Goal: Task Accomplishment & Management: Manage account settings

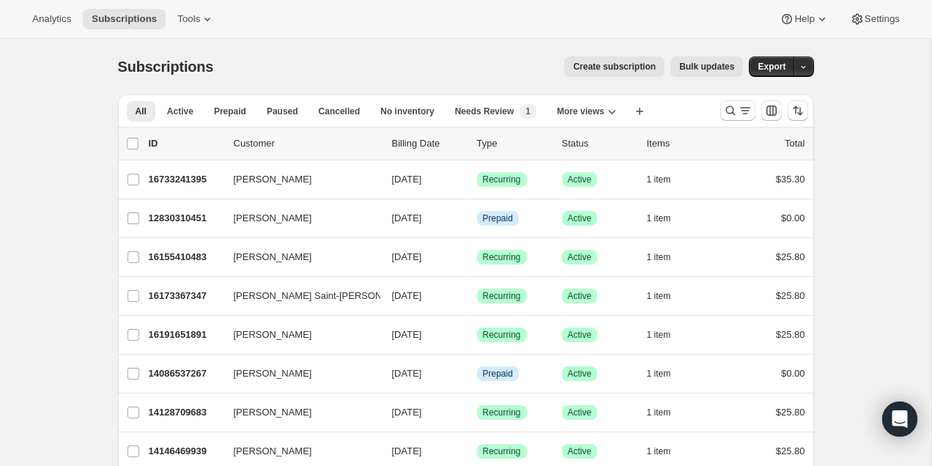
click at [694, 77] on div "Subscriptions. This page is ready Subscriptions Create subscription Bulk update…" at bounding box center [466, 67] width 696 height 56
drag, startPoint x: 700, startPoint y: 70, endPoint x: 209, endPoint y: 117, distance: 493.7
click at [730, 98] on div at bounding box center [764, 110] width 100 height 29
click at [745, 104] on icon "Search and filter results" at bounding box center [745, 110] width 15 height 15
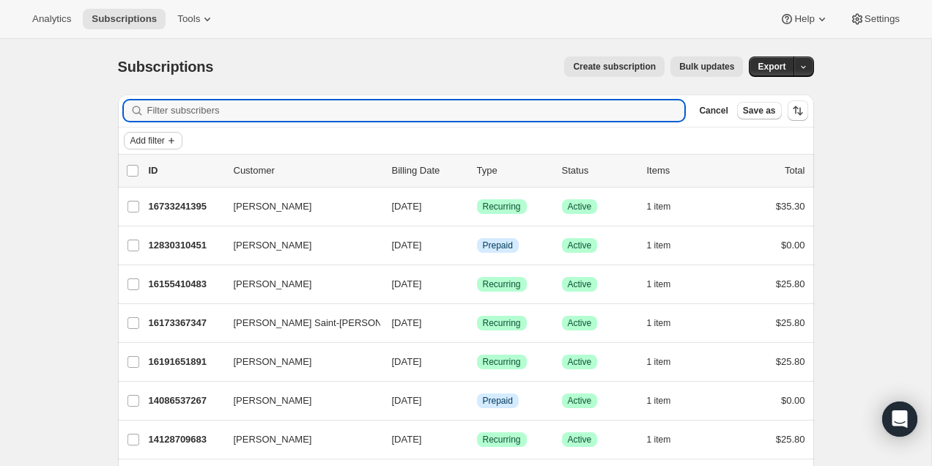
click at [163, 138] on span "Add filter" at bounding box center [147, 141] width 34 height 12
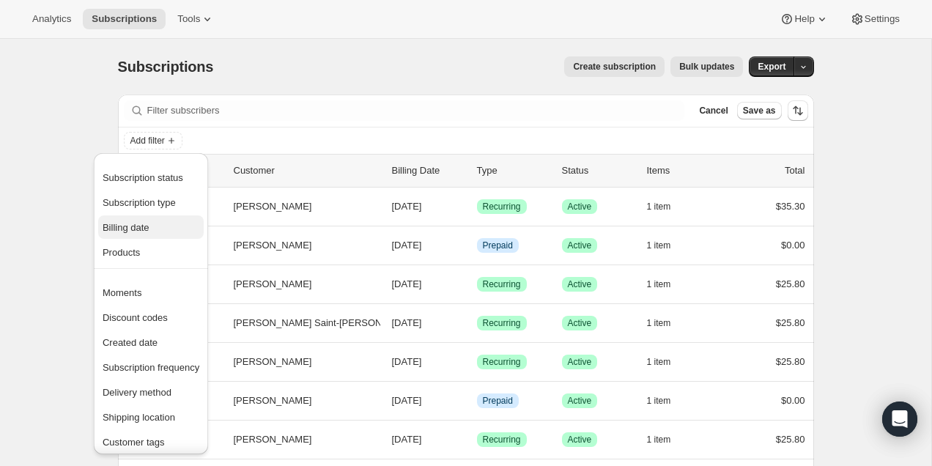
click at [142, 224] on span "Billing date" at bounding box center [126, 227] width 47 height 11
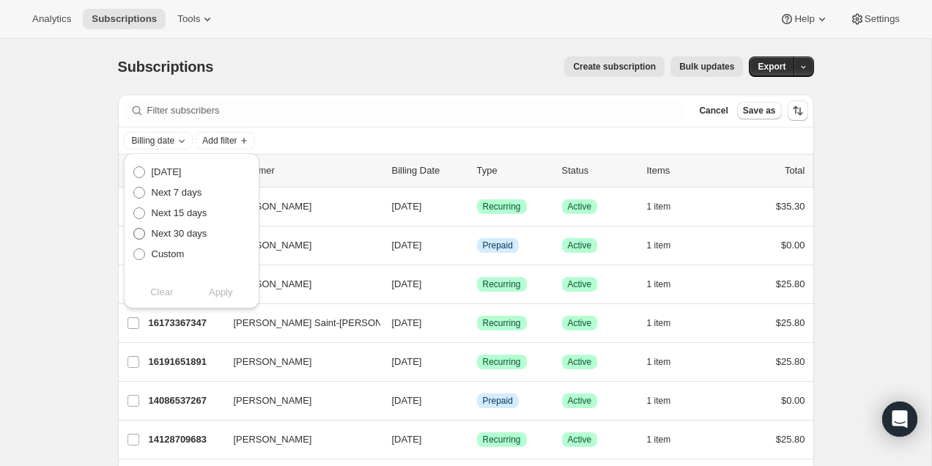
click at [190, 233] on span "Next 30 days" at bounding box center [180, 233] width 56 height 11
click at [134, 229] on input "Next 30 days" at bounding box center [133, 228] width 1 height 1
radio input "true"
click at [223, 291] on span "Apply" at bounding box center [221, 292] width 24 height 15
click at [702, 64] on span "Bulk updates" at bounding box center [706, 67] width 55 height 12
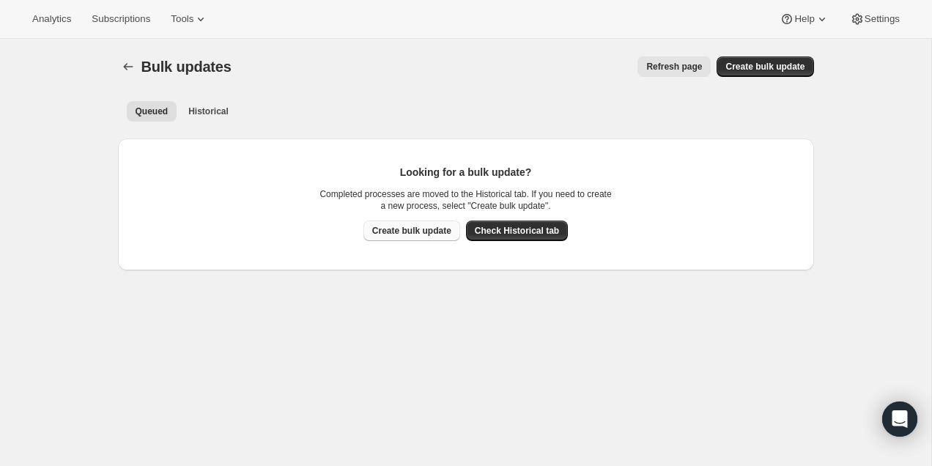
click at [417, 234] on span "Create bulk update" at bounding box center [411, 231] width 79 height 12
select select "12"
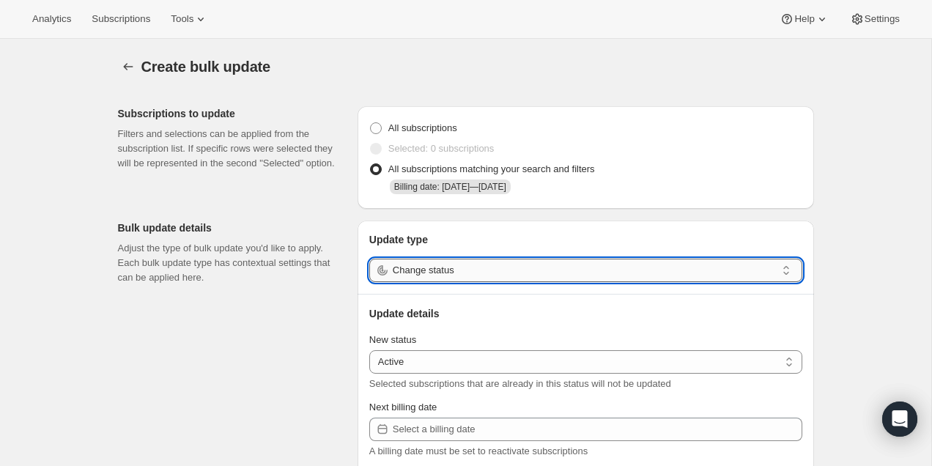
click at [413, 270] on input "Change status" at bounding box center [584, 270] width 383 height 23
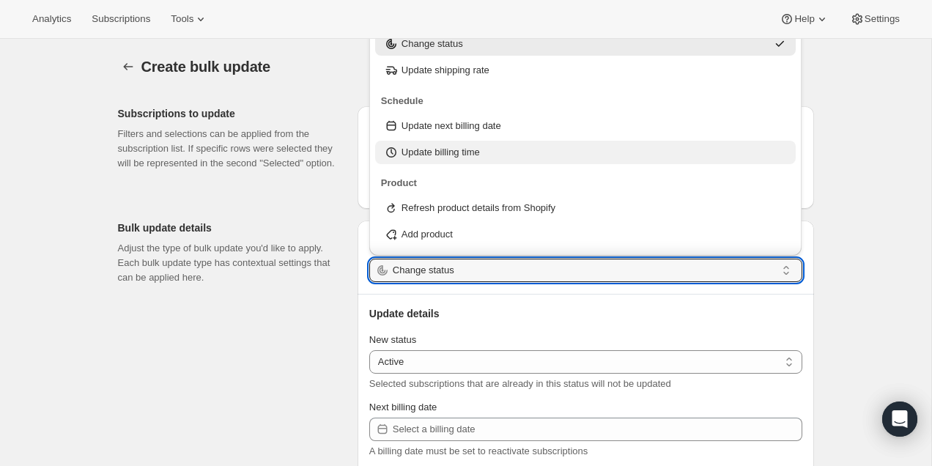
click at [439, 155] on p "Update billing time" at bounding box center [440, 152] width 78 height 15
type input "Update billing time"
select select "12"
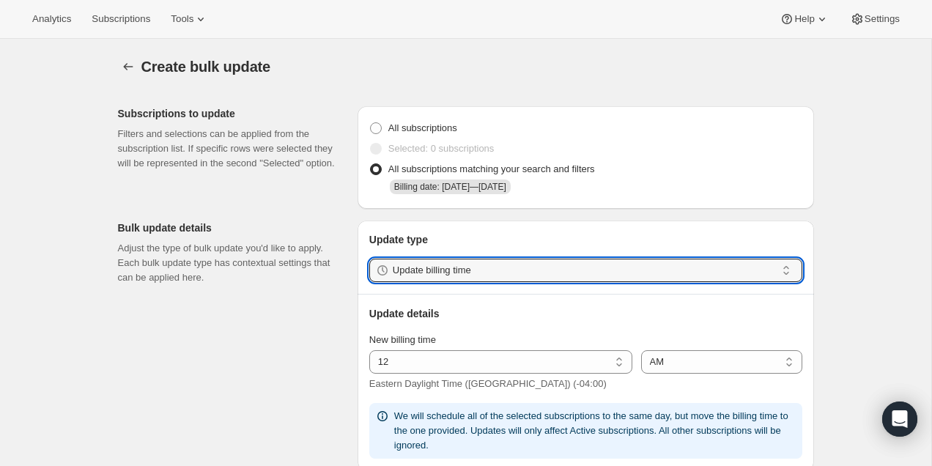
scroll to position [87, 0]
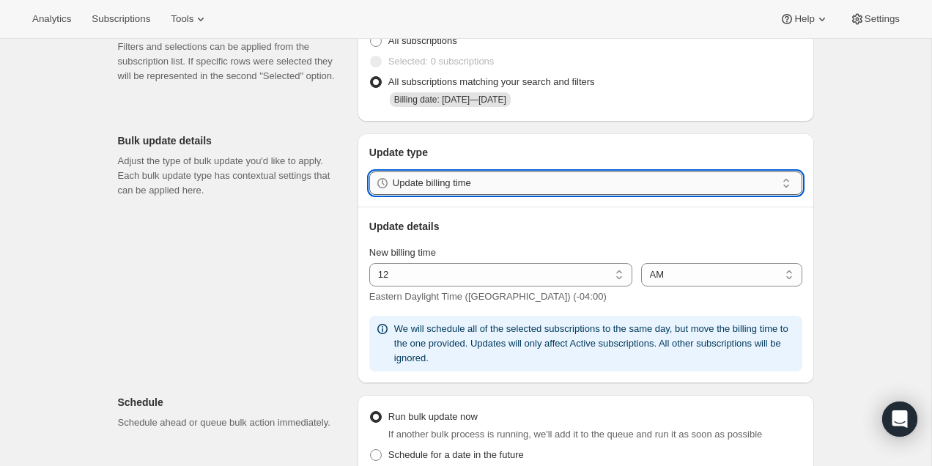
click at [516, 174] on input "Update billing time" at bounding box center [584, 182] width 383 height 23
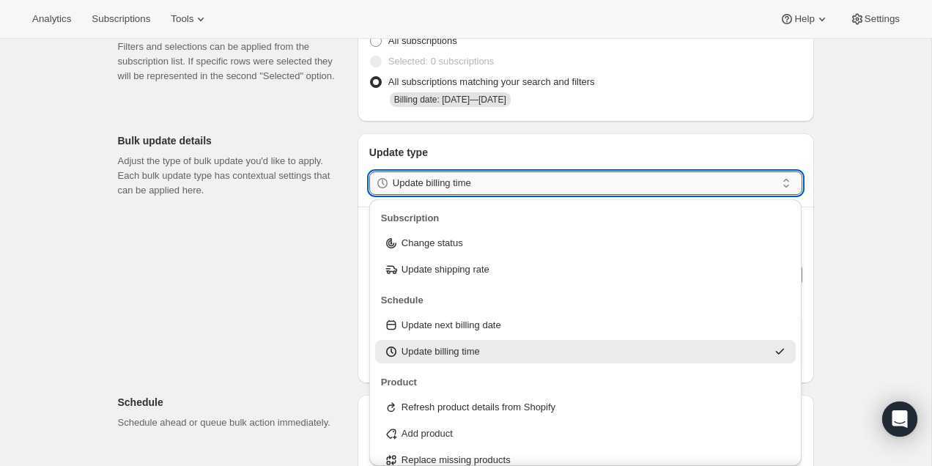
click at [514, 178] on input "Update billing time" at bounding box center [584, 182] width 383 height 23
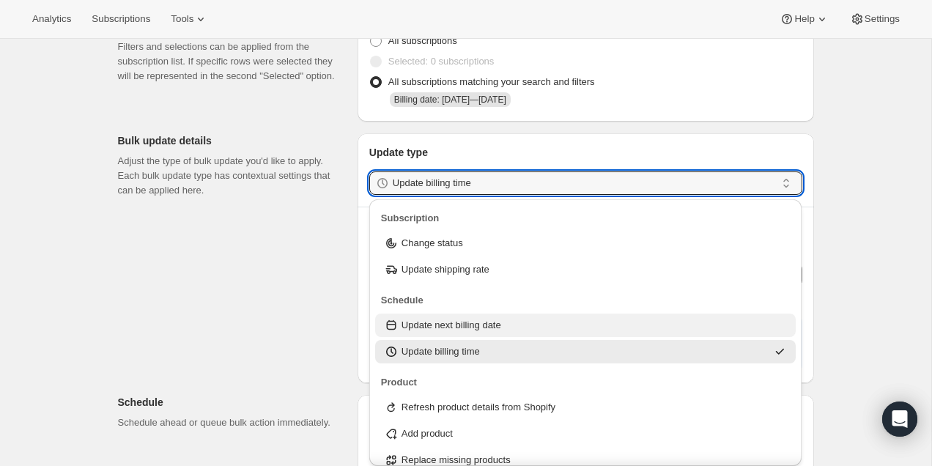
click at [467, 332] on div "Update next billing date" at bounding box center [585, 324] width 421 height 23
type input "Update next billing date"
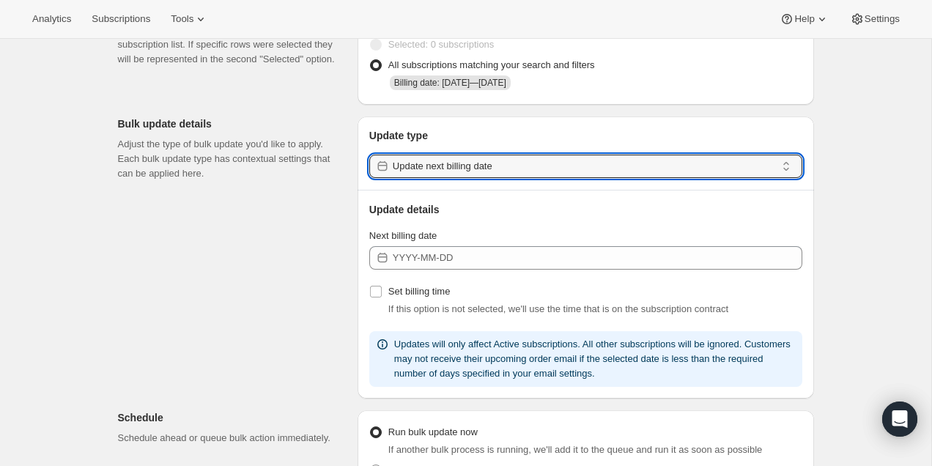
scroll to position [105, 0]
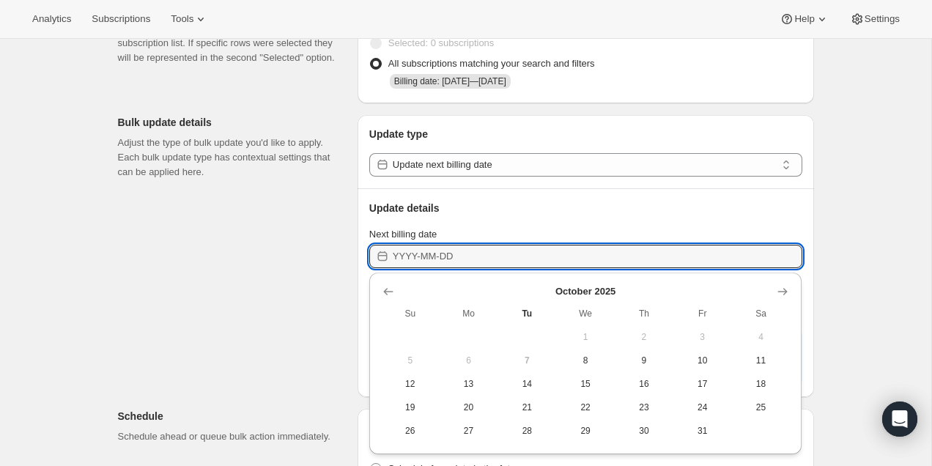
click at [443, 256] on input "Next billing date" at bounding box center [597, 256] width 409 height 23
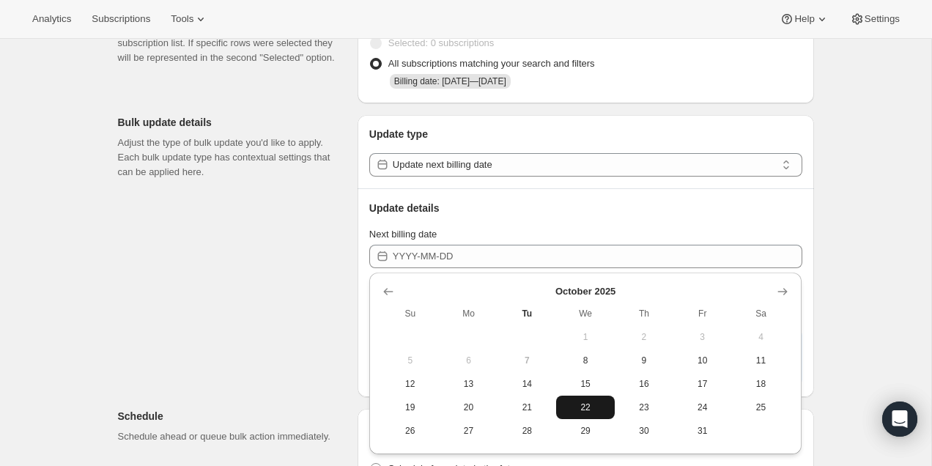
click at [594, 411] on span "22" at bounding box center [585, 407] width 47 height 12
type input "[DATE]"
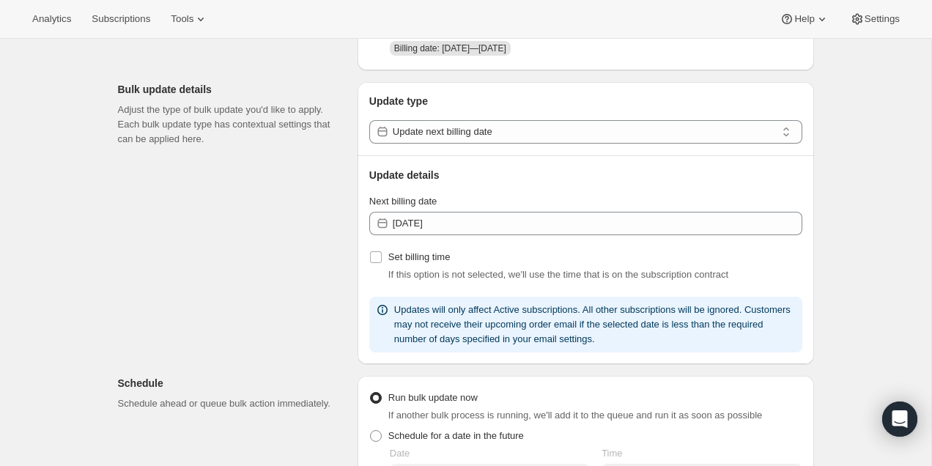
scroll to position [0, 0]
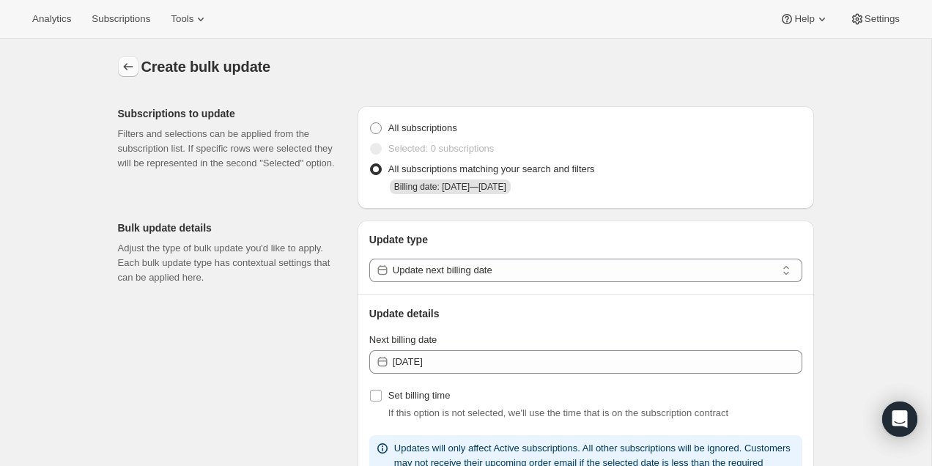
click at [121, 62] on icon "button" at bounding box center [128, 66] width 15 height 15
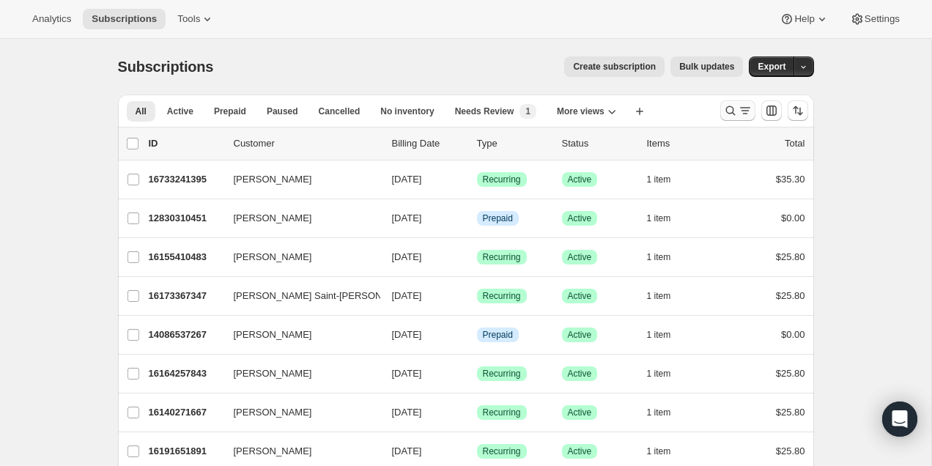
click at [729, 116] on icon "Search and filter results" at bounding box center [730, 110] width 15 height 15
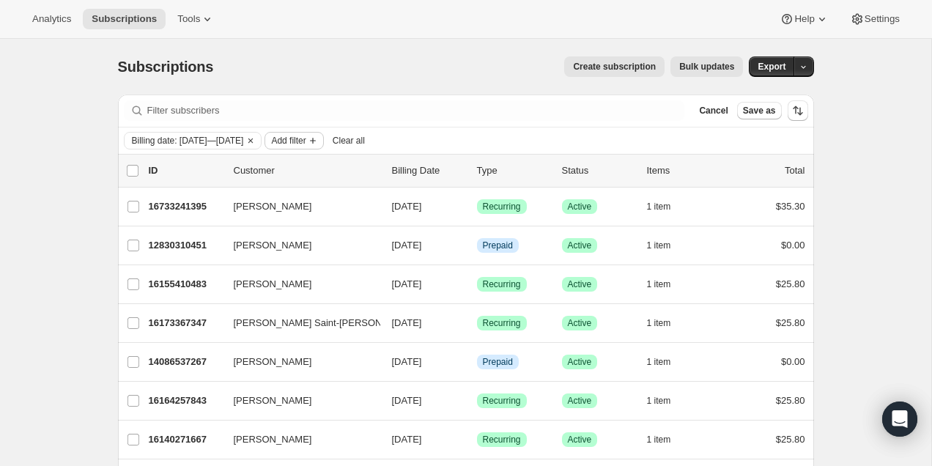
click at [305, 139] on span "Add filter" at bounding box center [288, 141] width 34 height 12
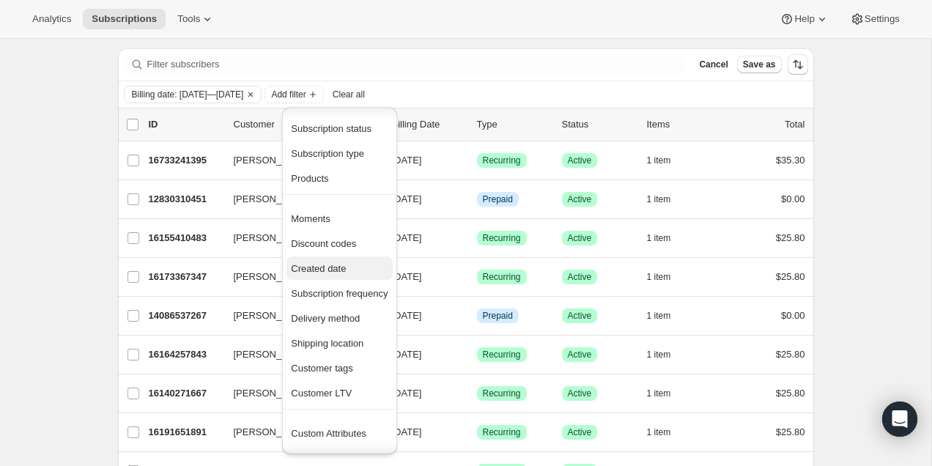
scroll to position [23, 0]
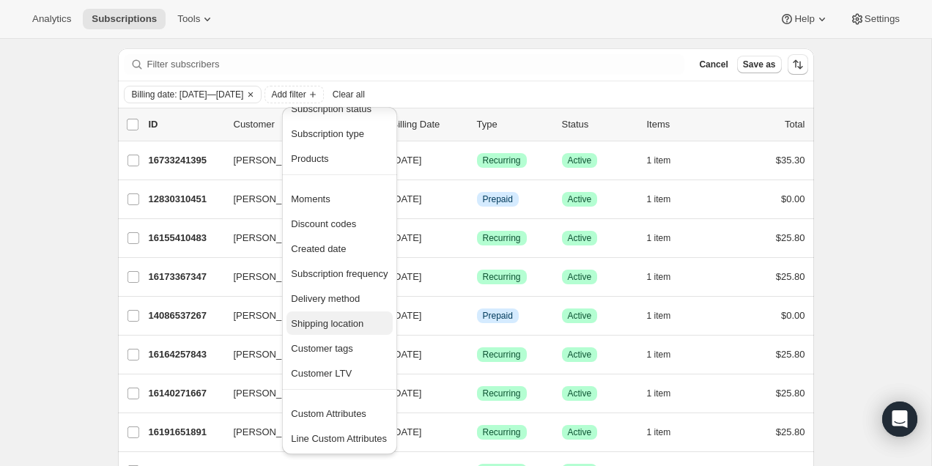
click at [346, 323] on span "Shipping location" at bounding box center [327, 323] width 73 height 11
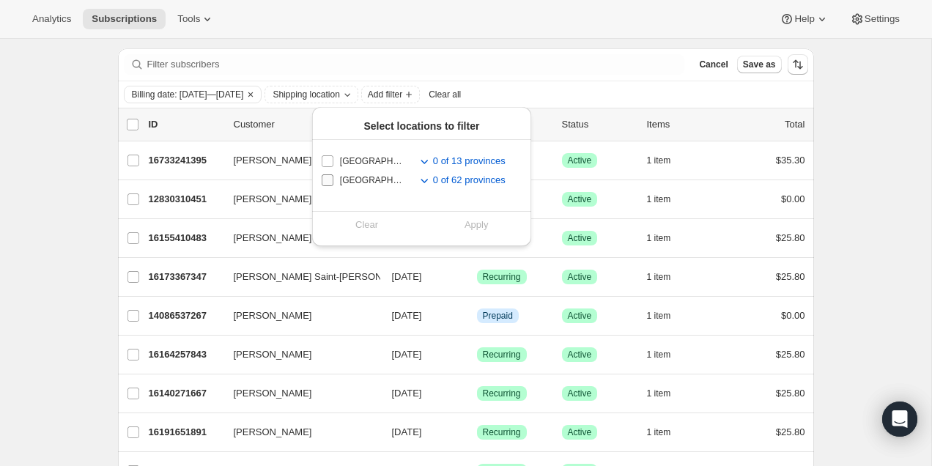
click at [330, 184] on input "United States" at bounding box center [328, 180] width 12 height 12
click at [330, 182] on input "United States" at bounding box center [328, 180] width 12 height 12
checkbox input "false"
click at [324, 156] on input "Canada" at bounding box center [328, 161] width 12 height 12
checkbox input "true"
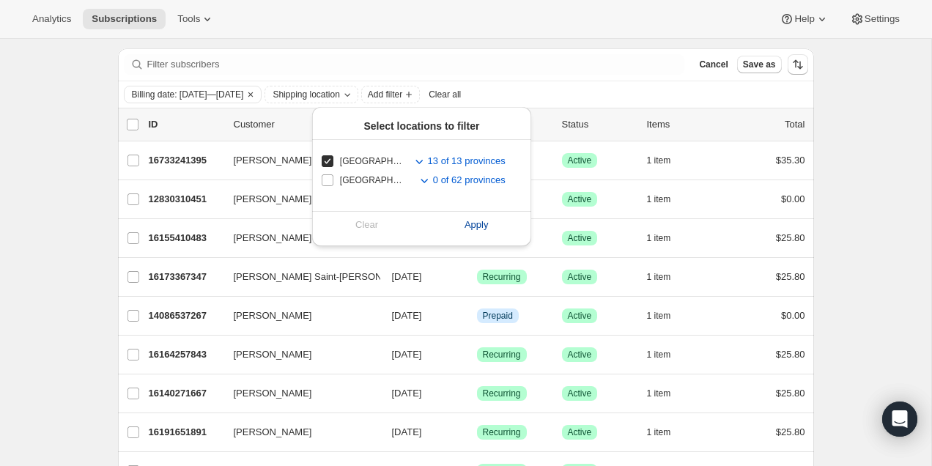
click at [468, 220] on span "Apply" at bounding box center [476, 225] width 24 height 15
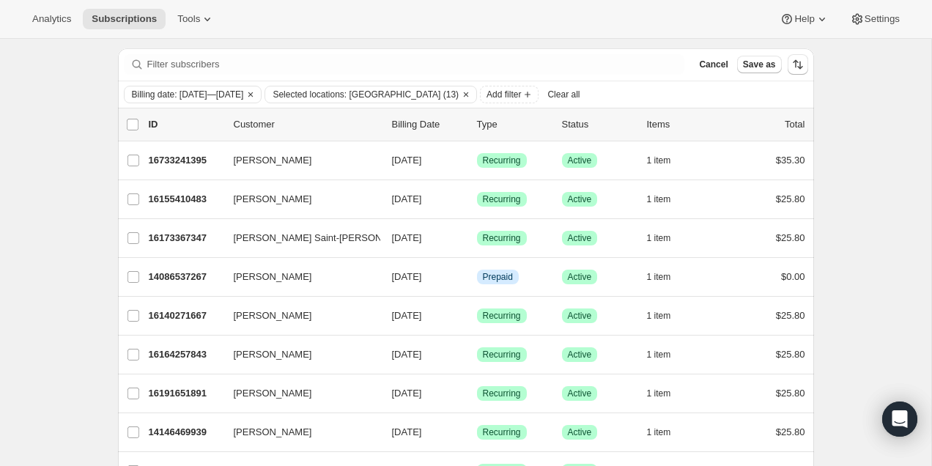
scroll to position [0, 0]
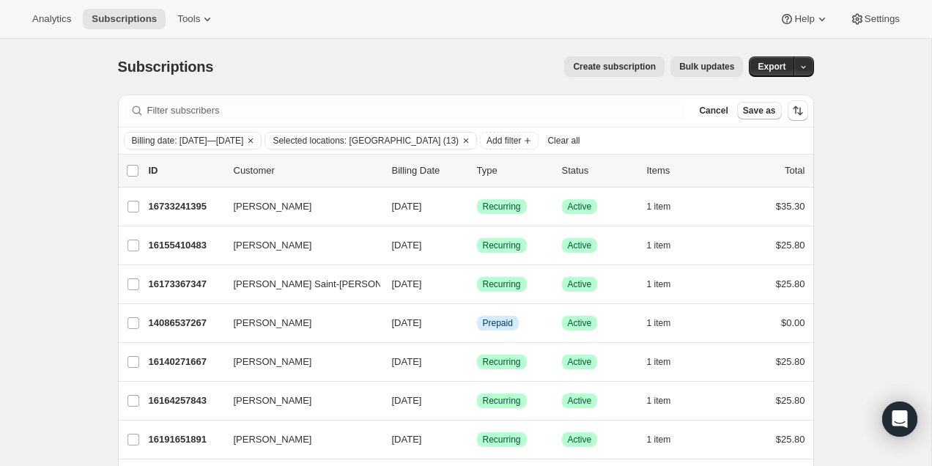
click at [712, 70] on span "Bulk updates" at bounding box center [706, 67] width 55 height 12
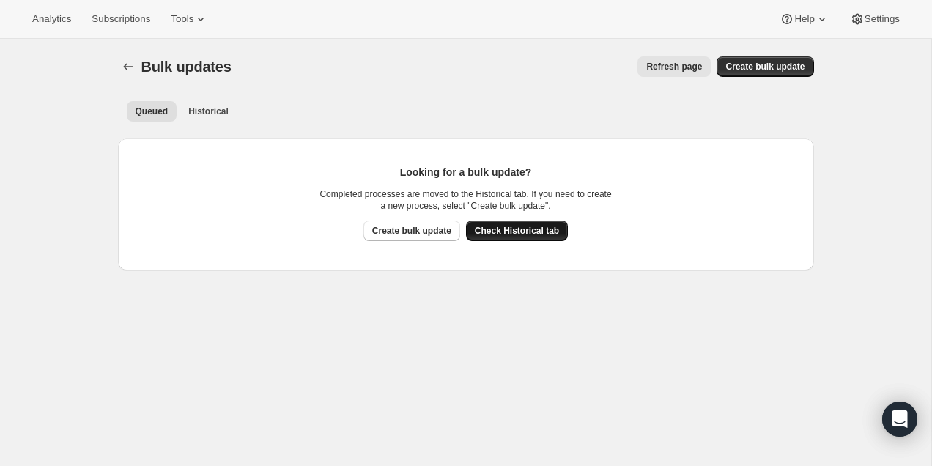
click at [515, 229] on span "Check Historical tab" at bounding box center [517, 231] width 84 height 12
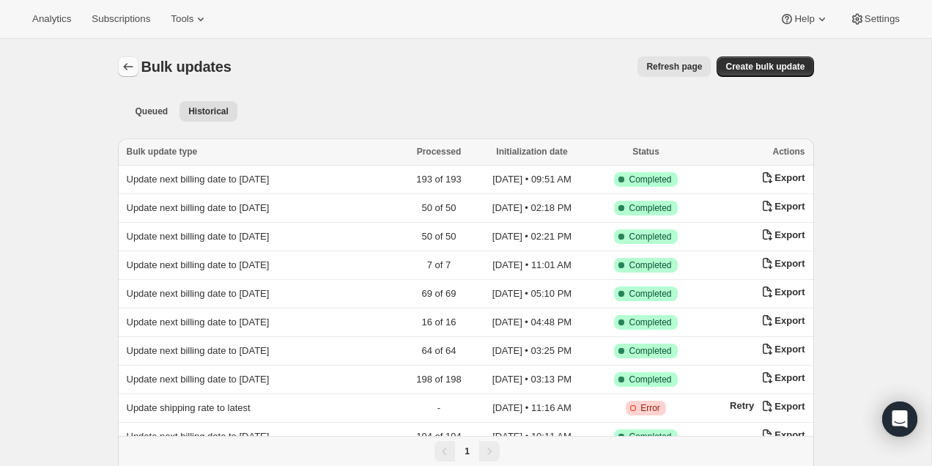
click at [132, 69] on icon "Bulk updates" at bounding box center [128, 66] width 15 height 15
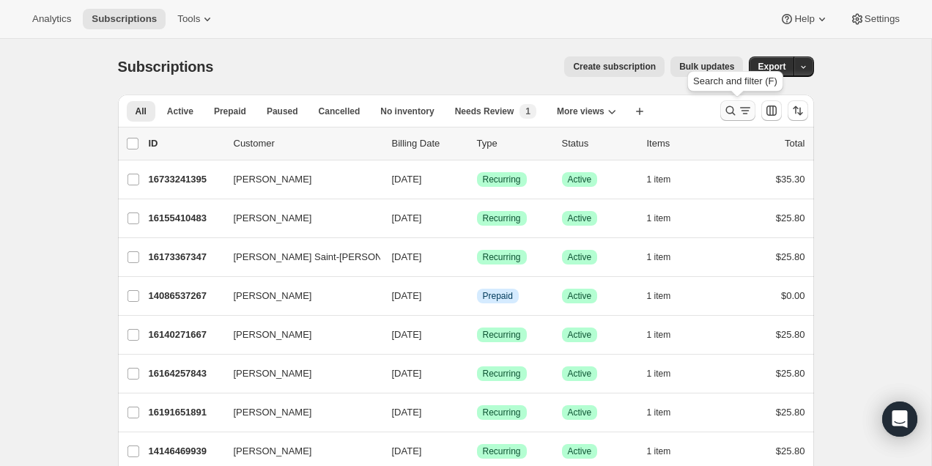
click at [738, 109] on icon "Search and filter results" at bounding box center [745, 110] width 15 height 15
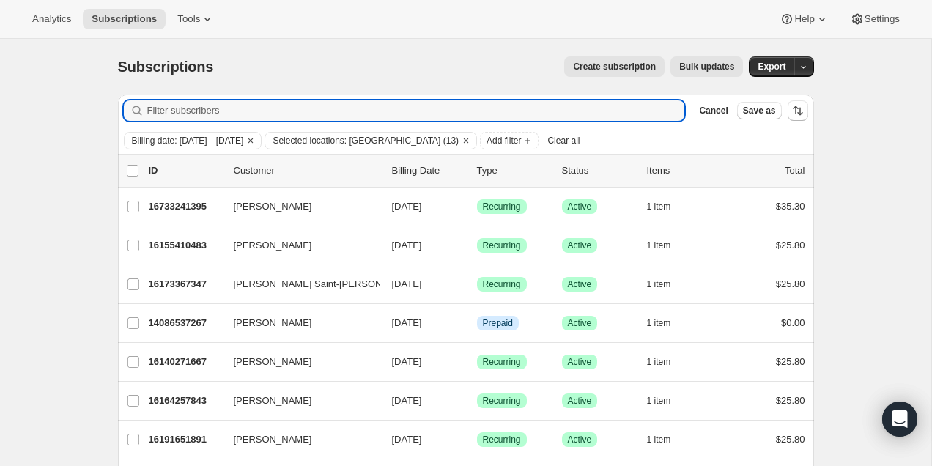
click at [706, 70] on span "Bulk updates" at bounding box center [706, 67] width 55 height 12
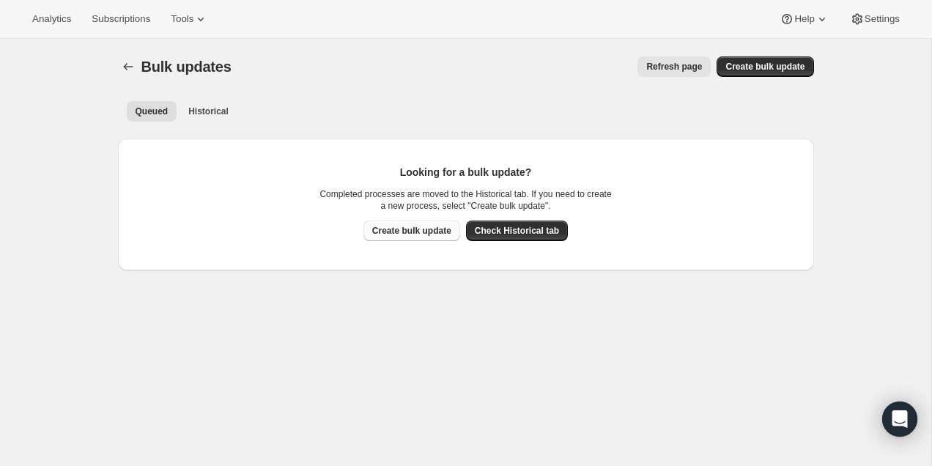
click at [413, 221] on button "Create bulk update" at bounding box center [411, 230] width 97 height 21
select select "12"
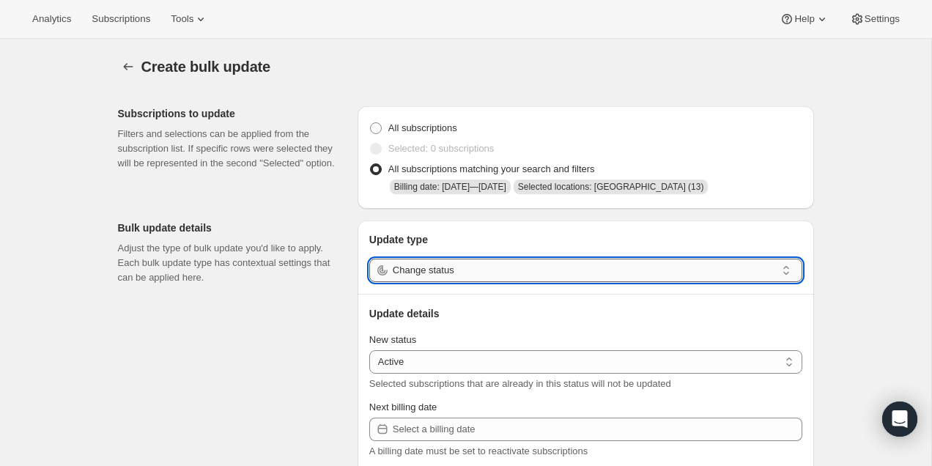
click at [467, 272] on input "Change status" at bounding box center [584, 270] width 383 height 23
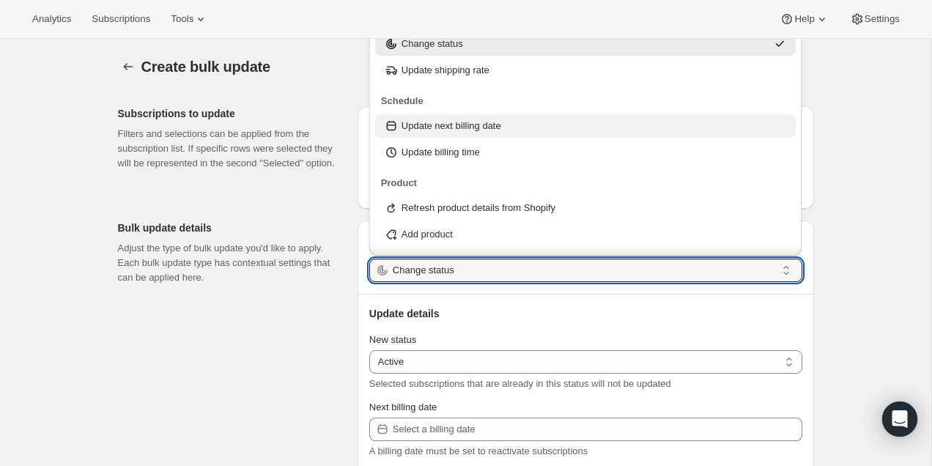
click at [470, 129] on p "Update next billing date" at bounding box center [451, 126] width 100 height 15
type input "Update next billing date"
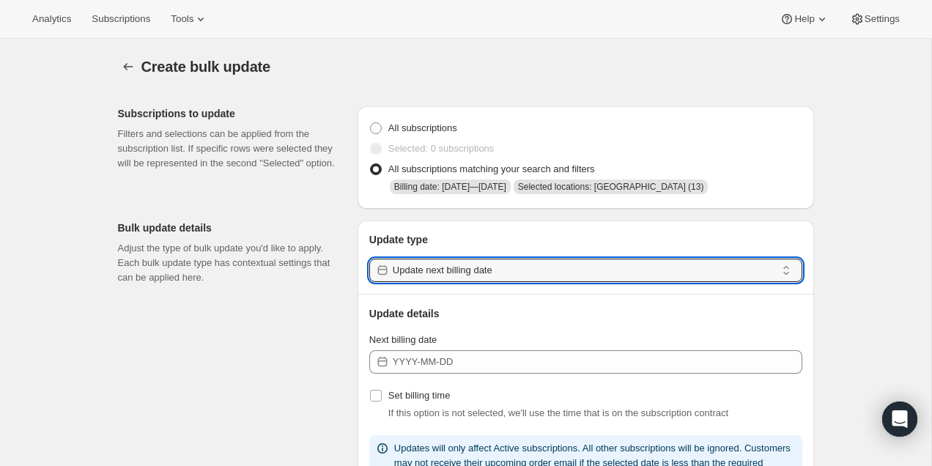
scroll to position [70, 0]
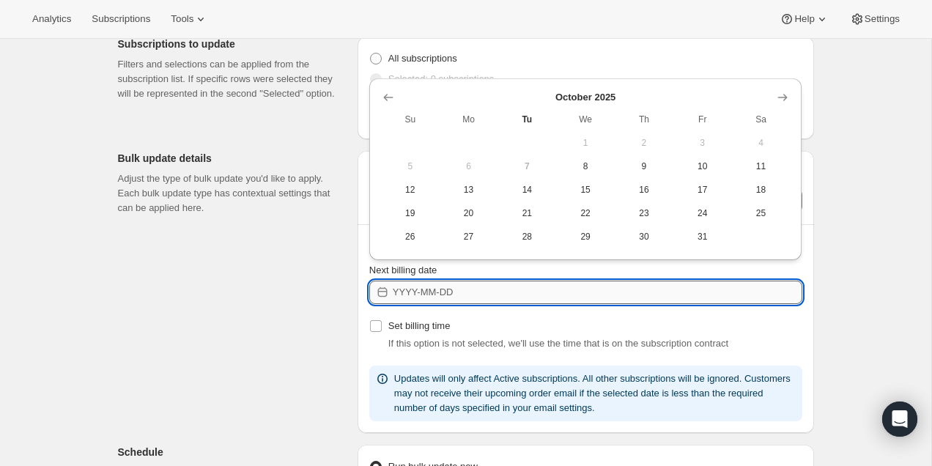
click at [466, 293] on input "Next billing date" at bounding box center [597, 292] width 409 height 23
click at [588, 201] on button "22" at bounding box center [585, 212] width 59 height 23
type input "[DATE]"
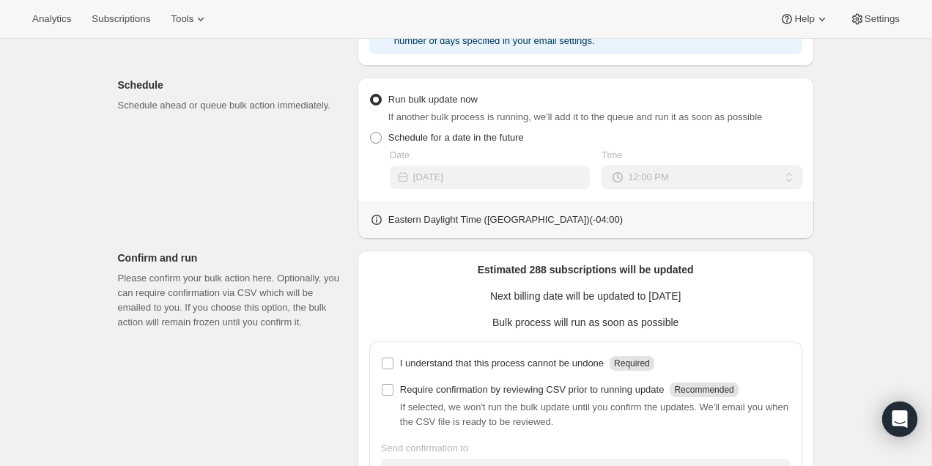
scroll to position [544, 0]
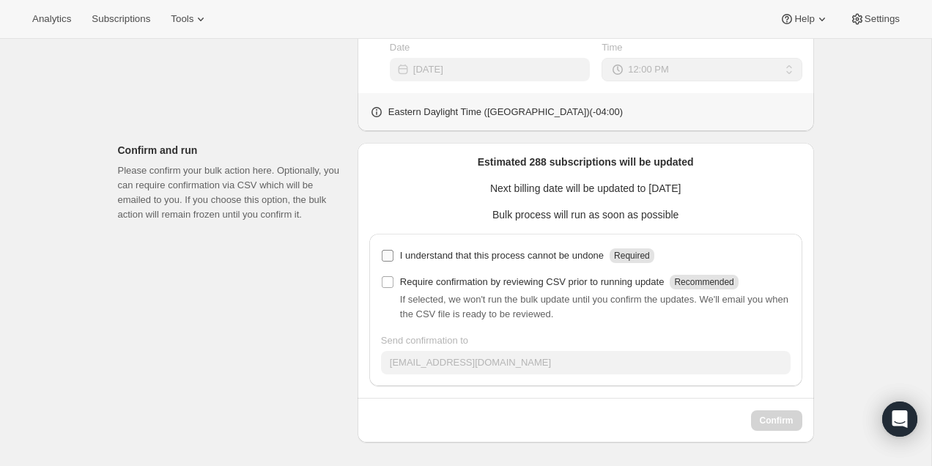
click at [472, 257] on p "I understand that this process cannot be undone" at bounding box center [502, 255] width 204 height 15
click at [393, 257] on input "I understand that this process cannot be undone Required" at bounding box center [388, 256] width 12 height 12
checkbox input "true"
click at [779, 417] on span "Confirm" at bounding box center [777, 421] width 34 height 12
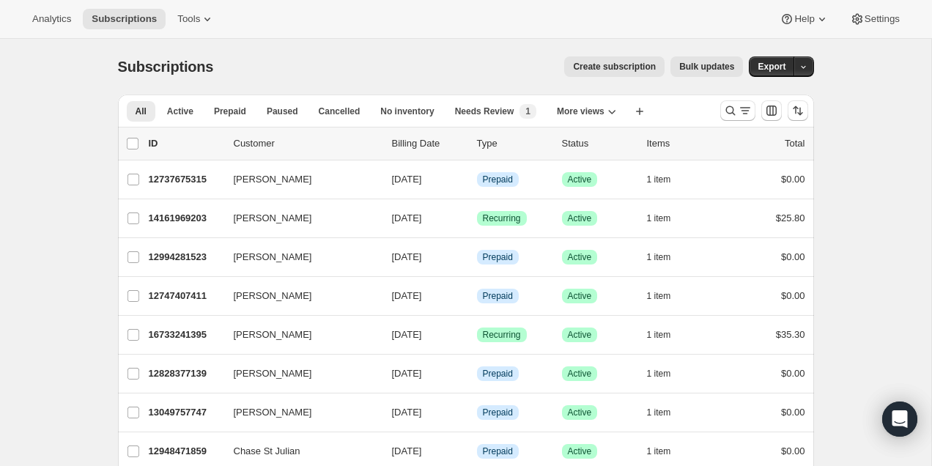
click at [717, 99] on div at bounding box center [764, 110] width 100 height 29
click at [728, 107] on icon "Search and filter results" at bounding box center [730, 110] width 15 height 15
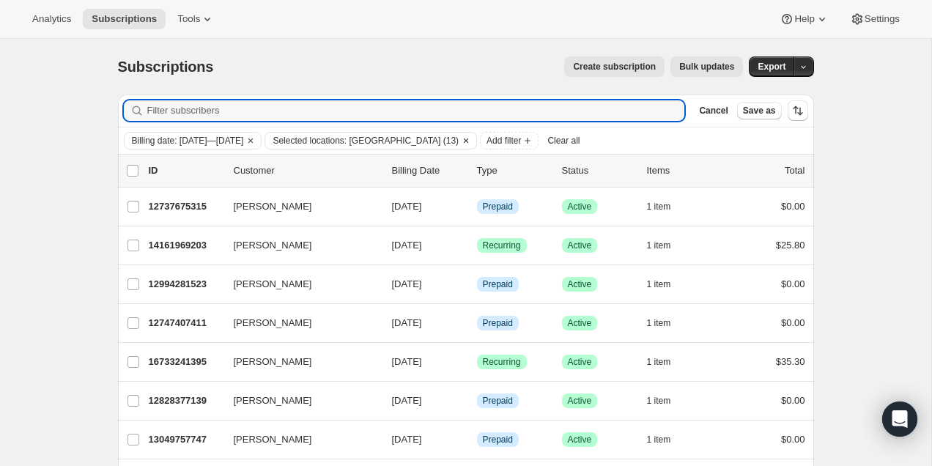
click at [462, 138] on icon "Clear" at bounding box center [466, 141] width 12 height 12
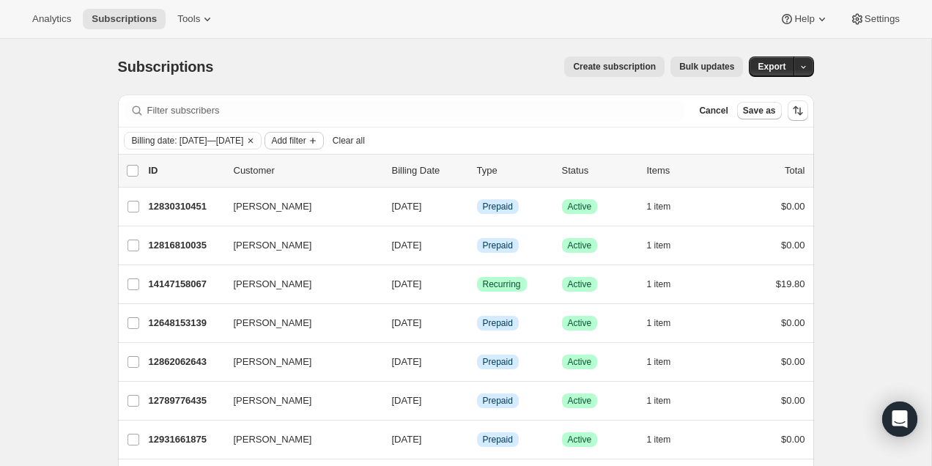
click at [305, 141] on span "Add filter" at bounding box center [288, 141] width 34 height 12
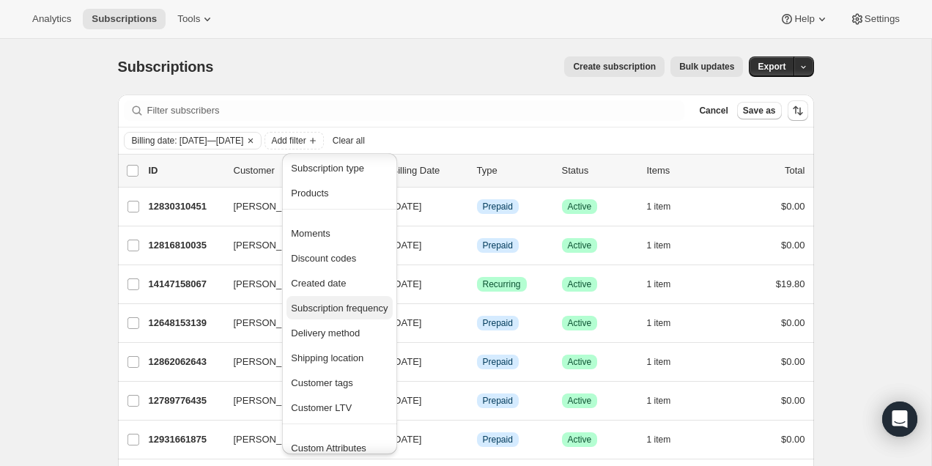
scroll to position [56, 0]
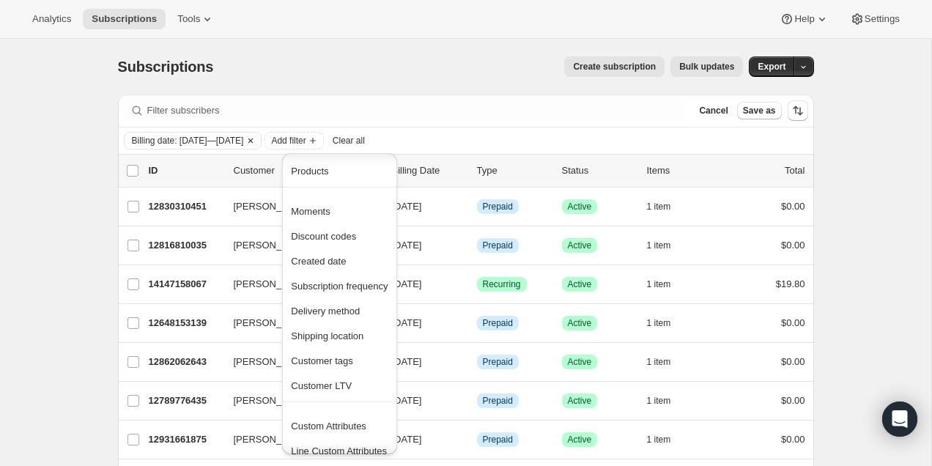
click at [226, 140] on span "Billing date: [DATE]—[DATE]" at bounding box center [188, 141] width 112 height 12
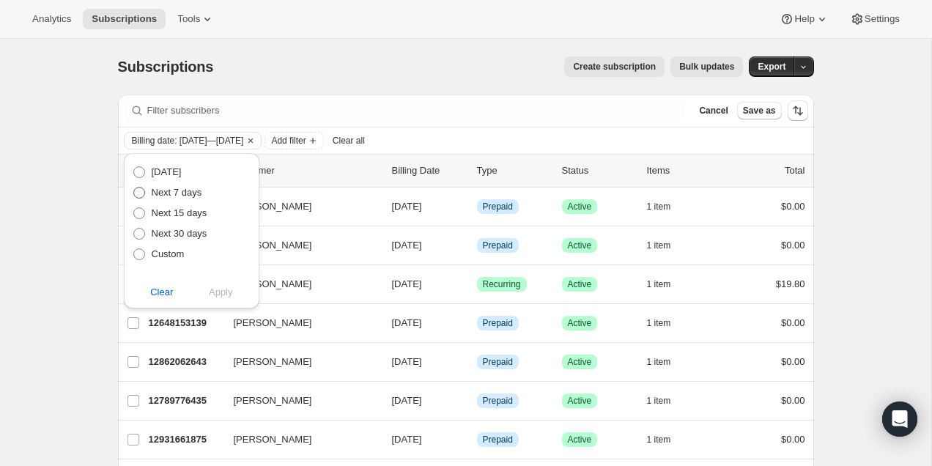
click at [145, 190] on span at bounding box center [139, 192] width 13 height 13
click at [134, 187] on input "Next 7 days" at bounding box center [133, 187] width 1 height 1
radio input "true"
click at [220, 289] on span "Apply" at bounding box center [221, 292] width 24 height 15
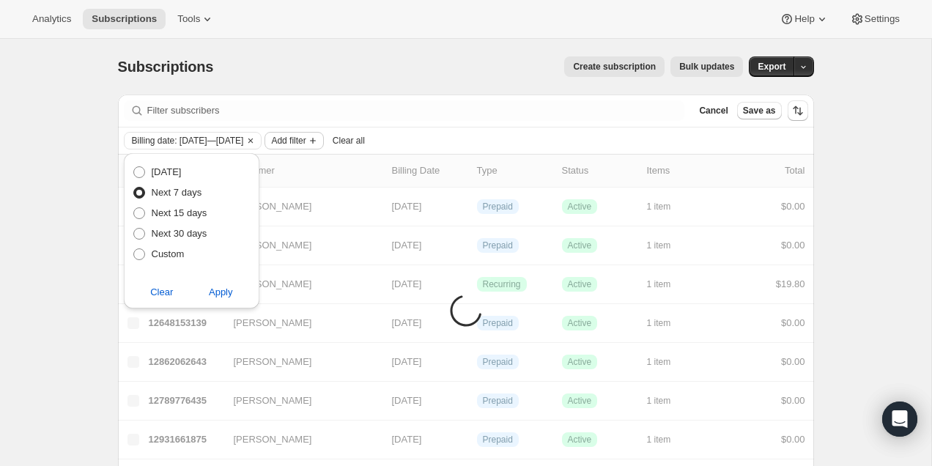
click at [319, 135] on icon "Add filter" at bounding box center [313, 141] width 12 height 12
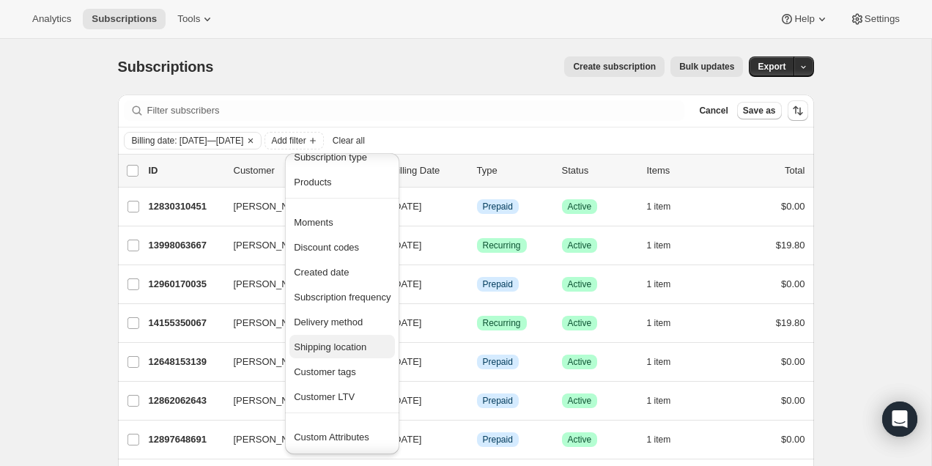
scroll to position [69, 0]
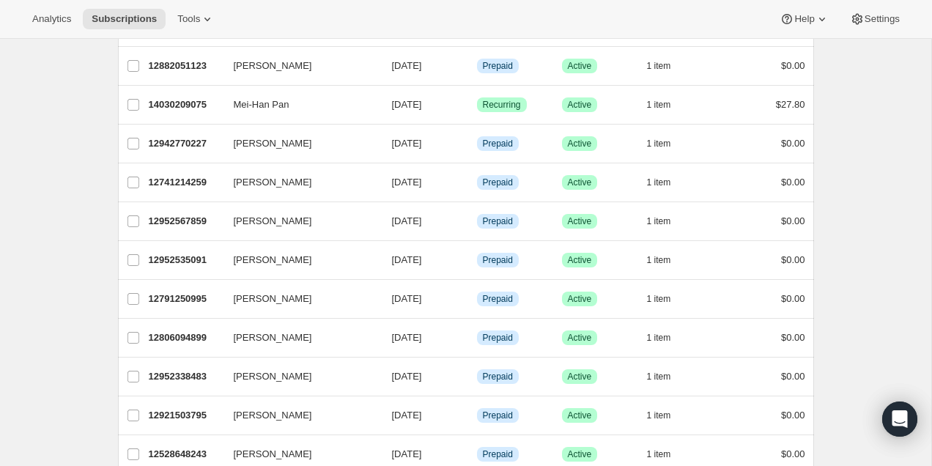
scroll to position [1744, 0]
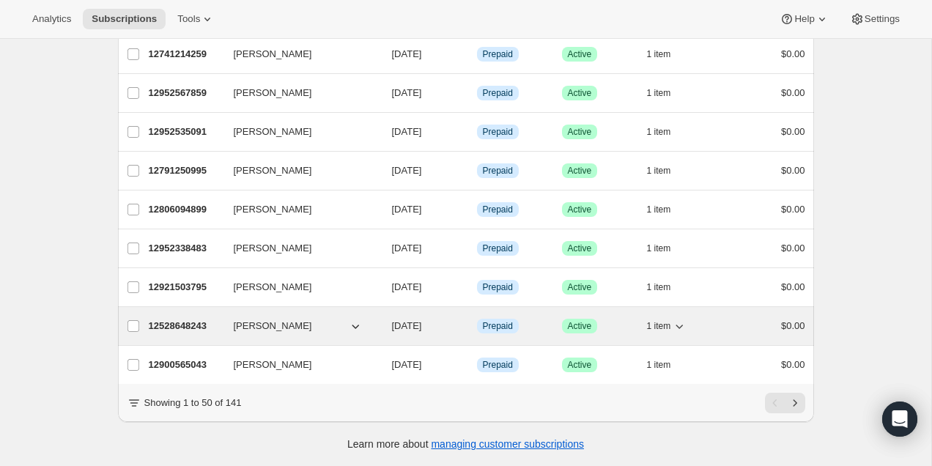
click at [660, 331] on span "1 item" at bounding box center [659, 326] width 24 height 12
click at [672, 329] on icon "button" at bounding box center [679, 326] width 15 height 15
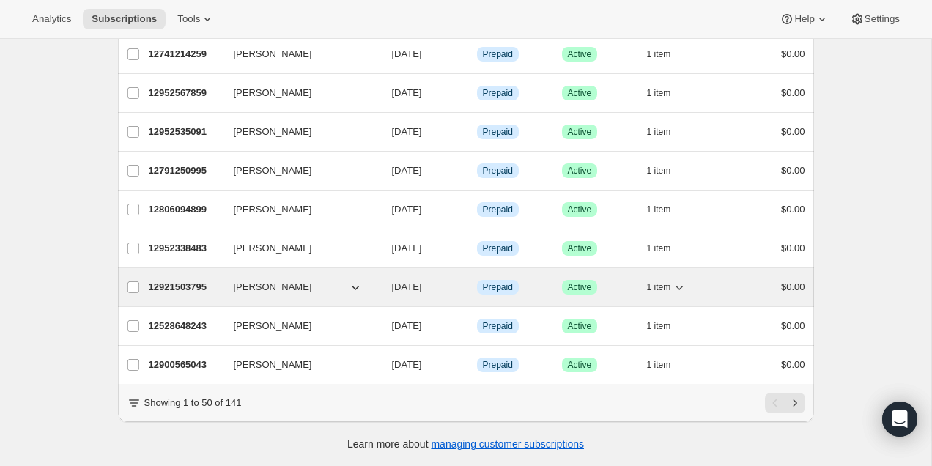
click at [647, 287] on span "1 item" at bounding box center [659, 287] width 24 height 12
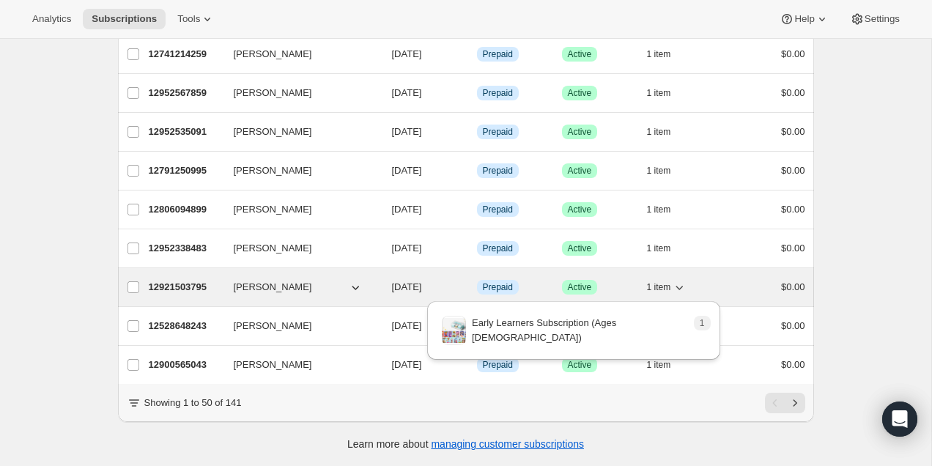
click at [647, 286] on span "1 item" at bounding box center [659, 287] width 24 height 12
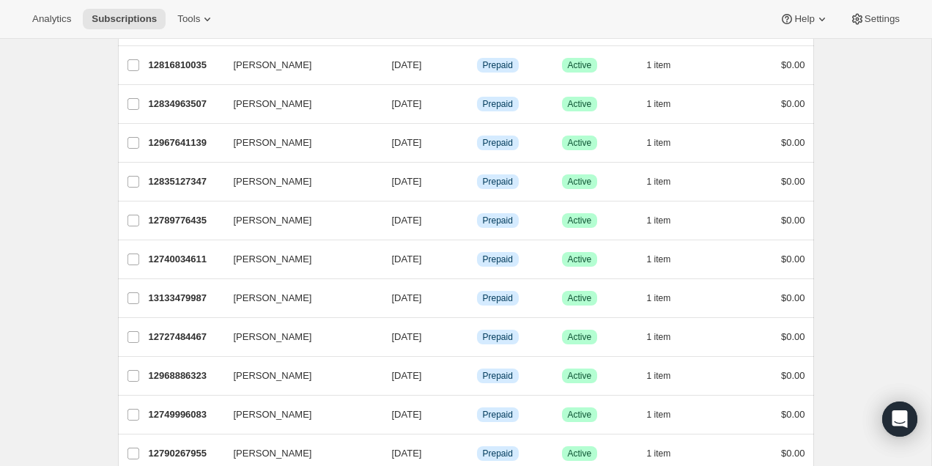
scroll to position [0, 0]
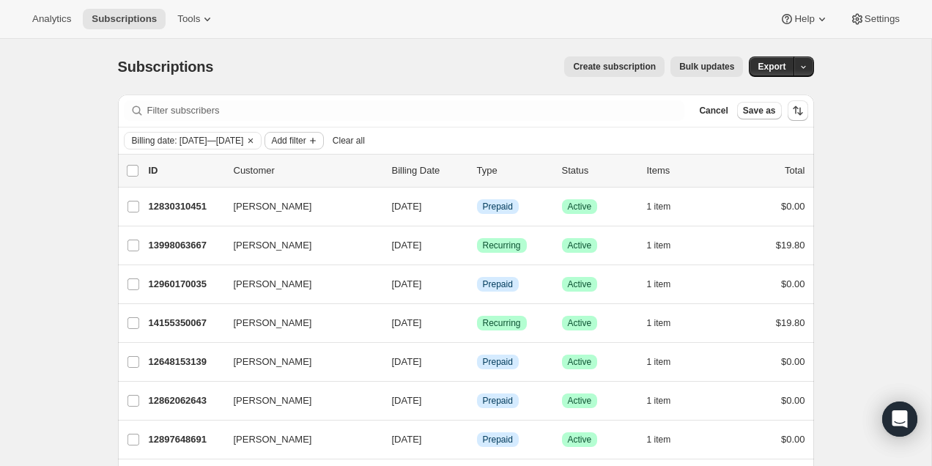
click at [305, 141] on span "Add filter" at bounding box center [288, 141] width 34 height 12
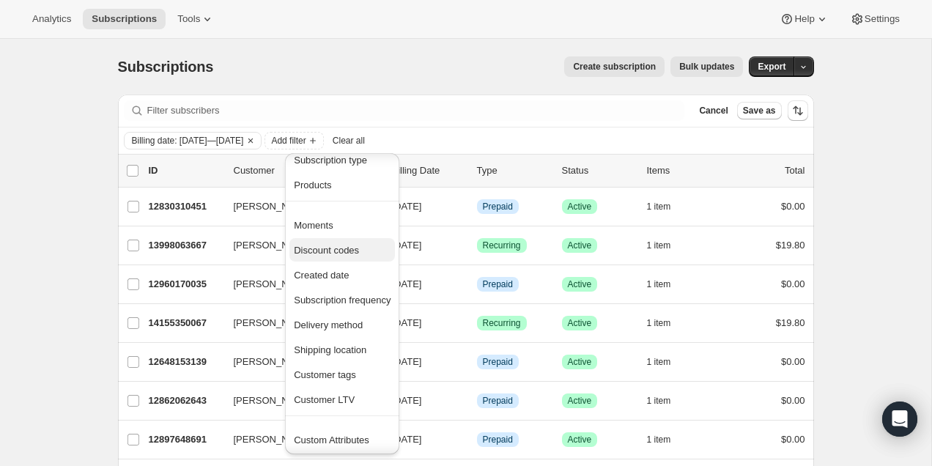
scroll to position [63, 0]
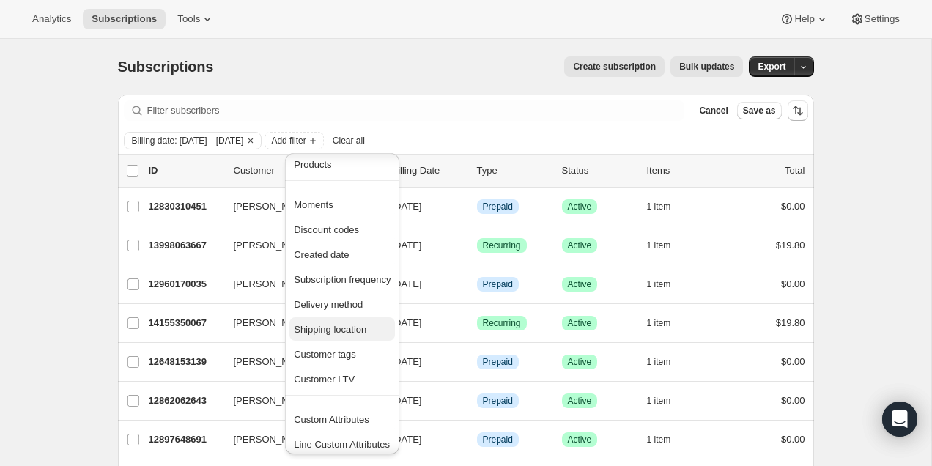
click at [343, 326] on span "Shipping location" at bounding box center [330, 329] width 73 height 11
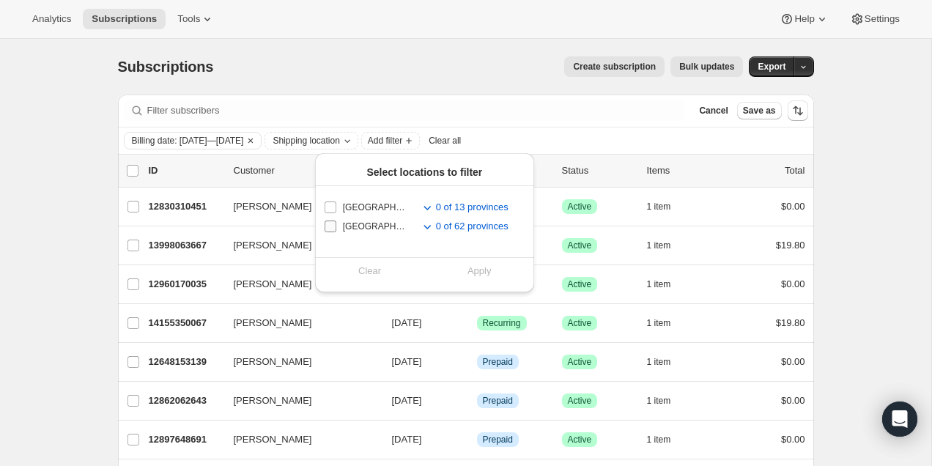
click at [331, 230] on input "United States" at bounding box center [330, 226] width 12 height 12
checkbox input "true"
click at [493, 283] on div "Clear Apply" at bounding box center [424, 270] width 219 height 27
click at [493, 279] on button "Apply" at bounding box center [478, 270] width 127 height 23
click at [728, 70] on span "Bulk updates" at bounding box center [706, 67] width 55 height 12
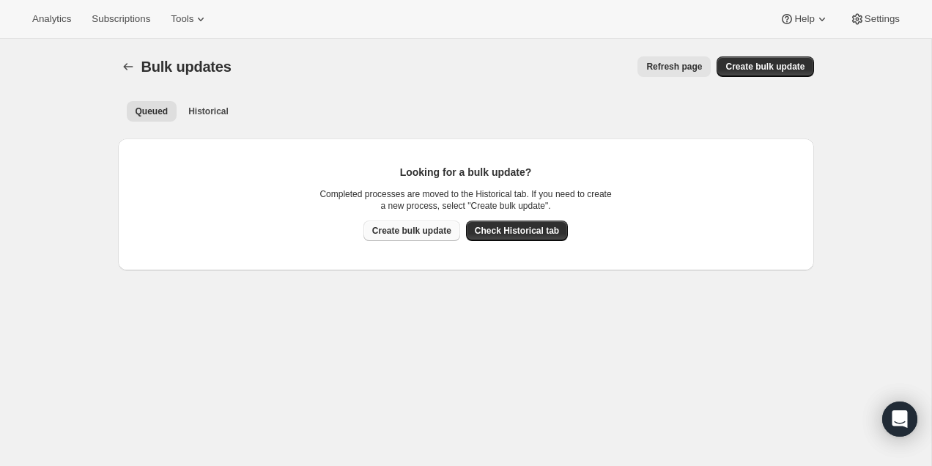
click at [416, 224] on button "Create bulk update" at bounding box center [411, 230] width 97 height 21
select select "13"
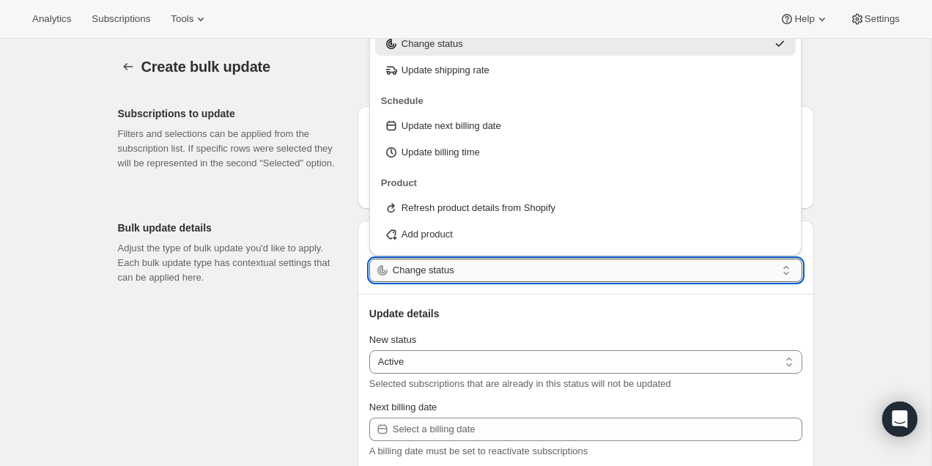
click at [440, 280] on input "Change status" at bounding box center [584, 270] width 383 height 23
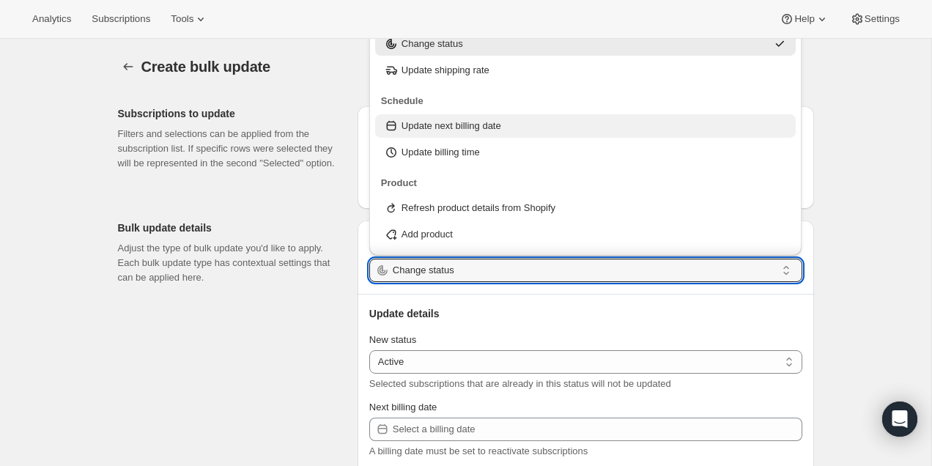
click at [481, 131] on p "Update next billing date" at bounding box center [451, 126] width 100 height 15
type input "Update next billing date"
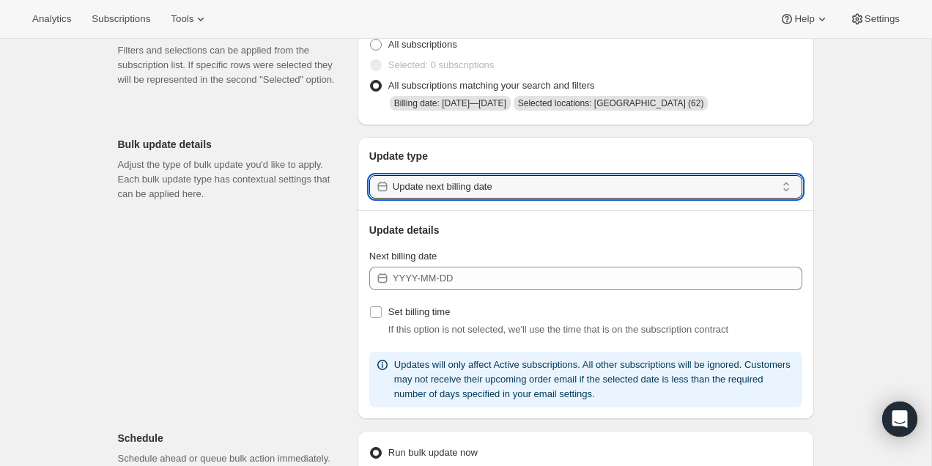
scroll to position [110, 0]
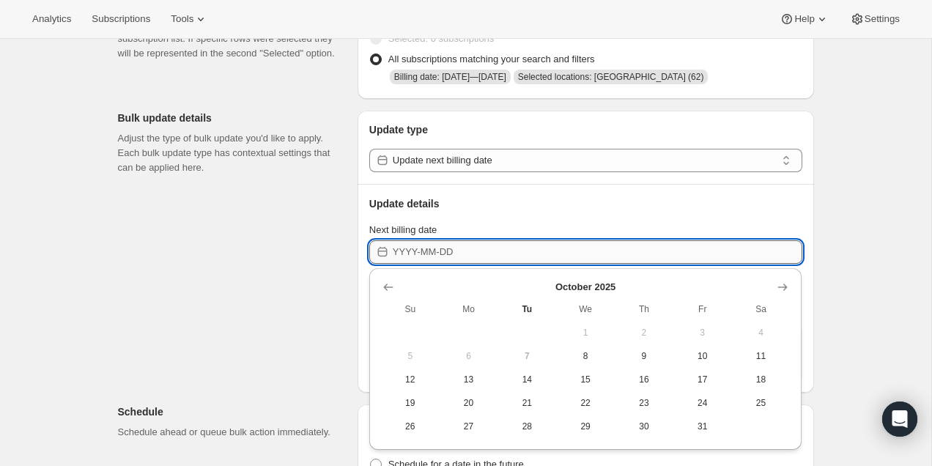
click at [464, 258] on input "Next billing date" at bounding box center [597, 251] width 409 height 23
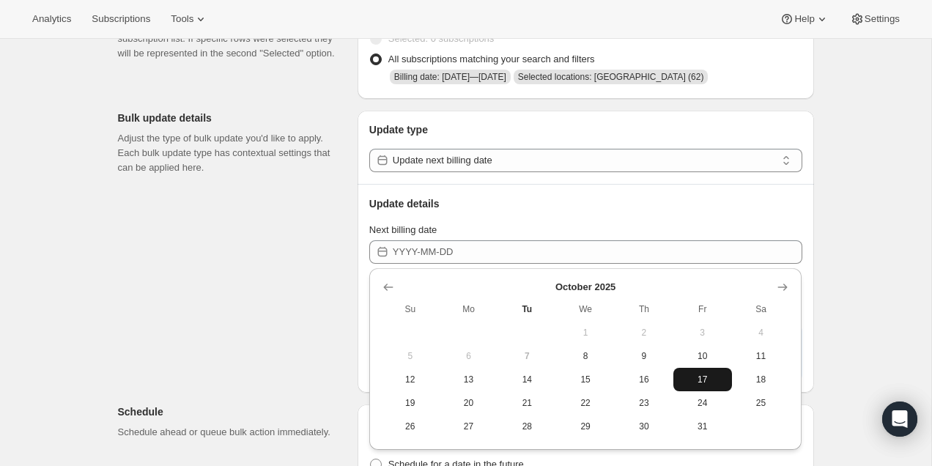
click at [713, 385] on button "17" at bounding box center [702, 379] width 59 height 23
type input "2025-10-17"
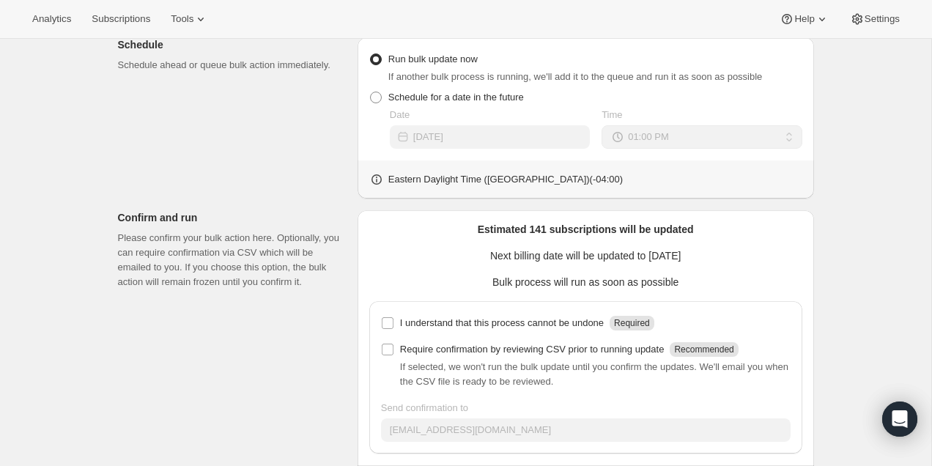
scroll to position [544, 0]
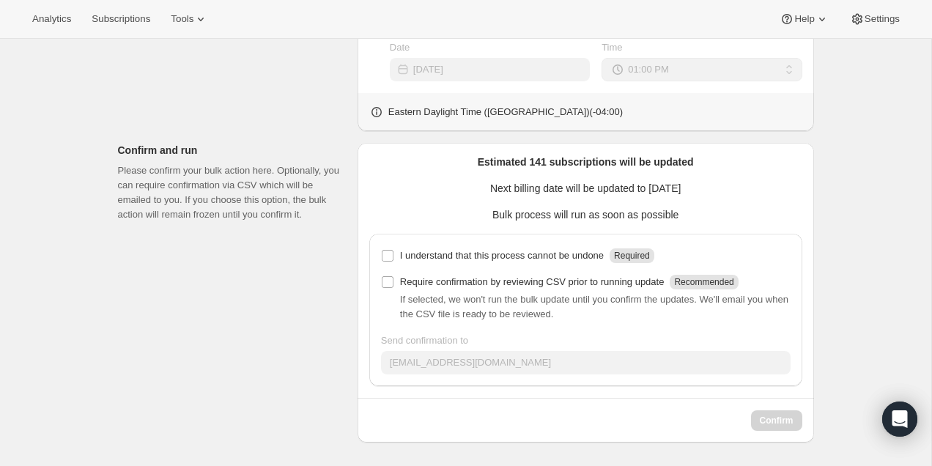
click at [538, 237] on div "I understand that this process cannot be undone Required Require confirmation b…" at bounding box center [585, 310] width 433 height 152
click at [536, 253] on p "I understand that this process cannot be undone" at bounding box center [502, 255] width 204 height 15
click at [393, 253] on input "I understand that this process cannot be undone Required" at bounding box center [388, 256] width 12 height 12
checkbox input "true"
click at [773, 423] on span "Confirm" at bounding box center [777, 421] width 34 height 12
